Goal: Navigation & Orientation: Find specific page/section

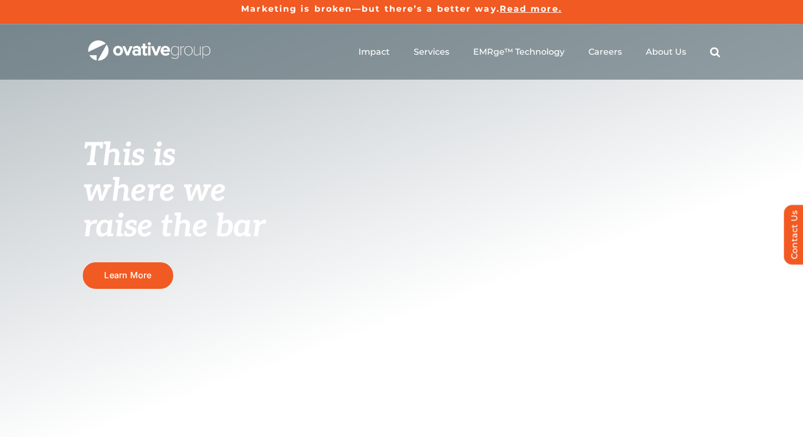
scroll to position [2, 0]
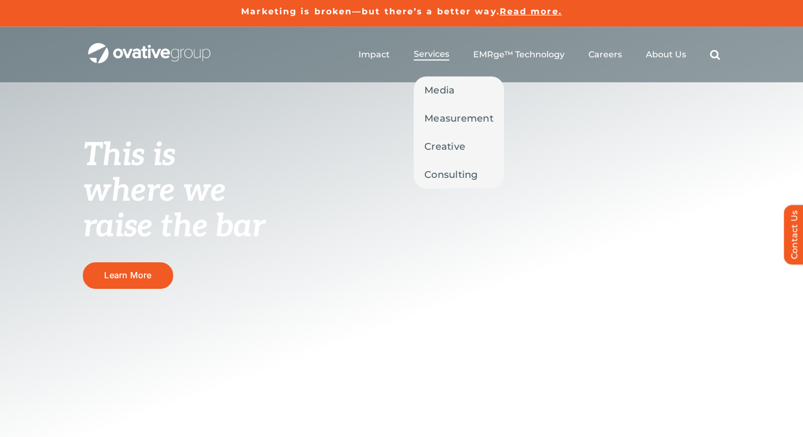
click at [441, 56] on span "Services" at bounding box center [432, 54] width 36 height 11
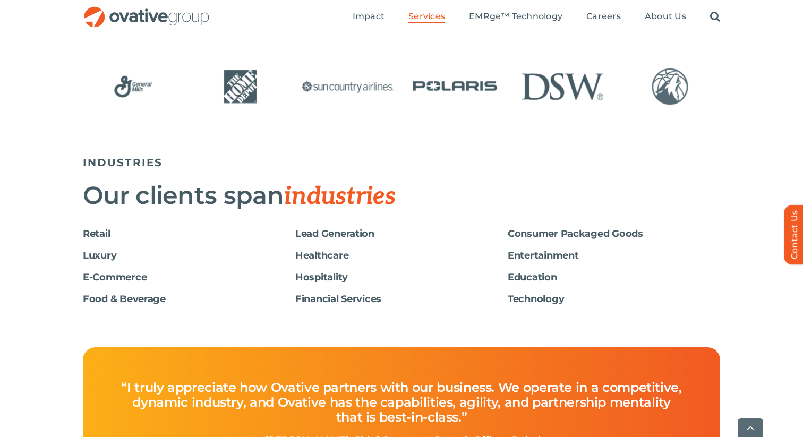
scroll to position [1707, 0]
